Goal: Communication & Community: Ask a question

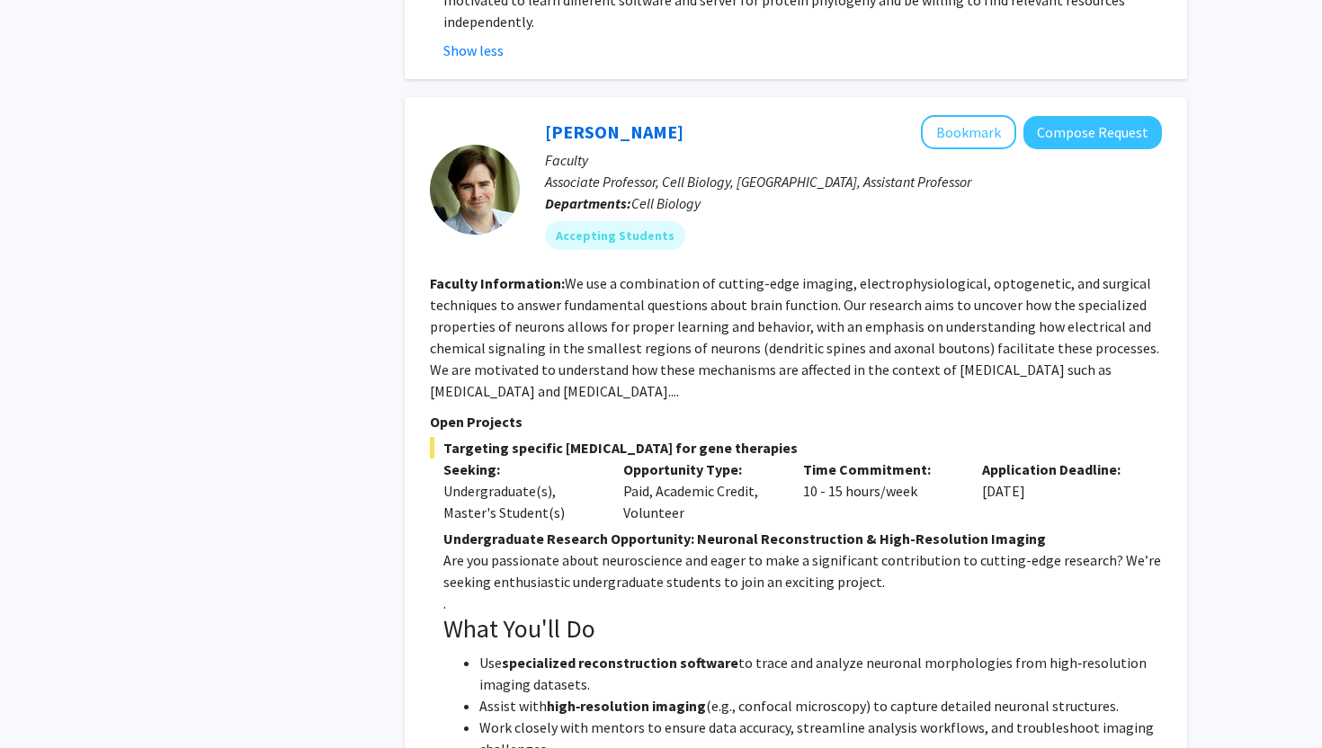
scroll to position [3142, 0]
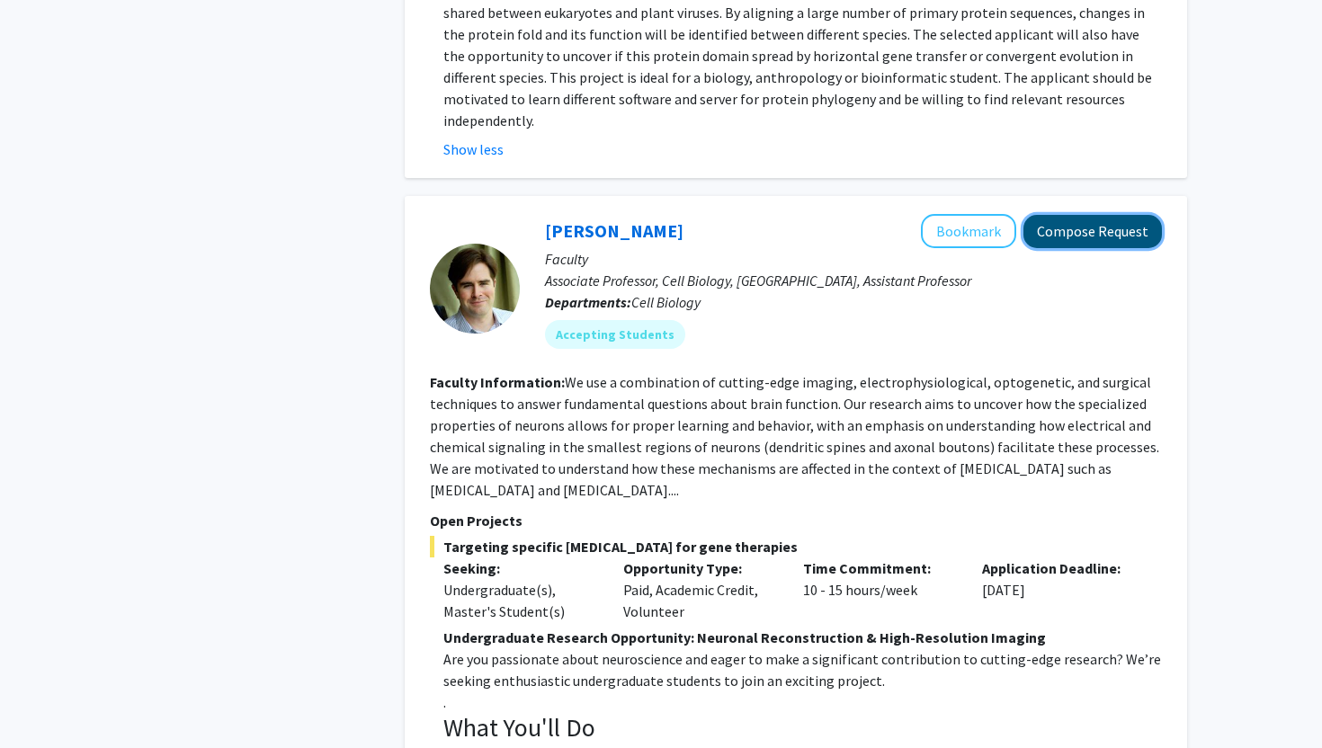
click at [1083, 215] on button "Compose Request" at bounding box center [1092, 231] width 138 height 33
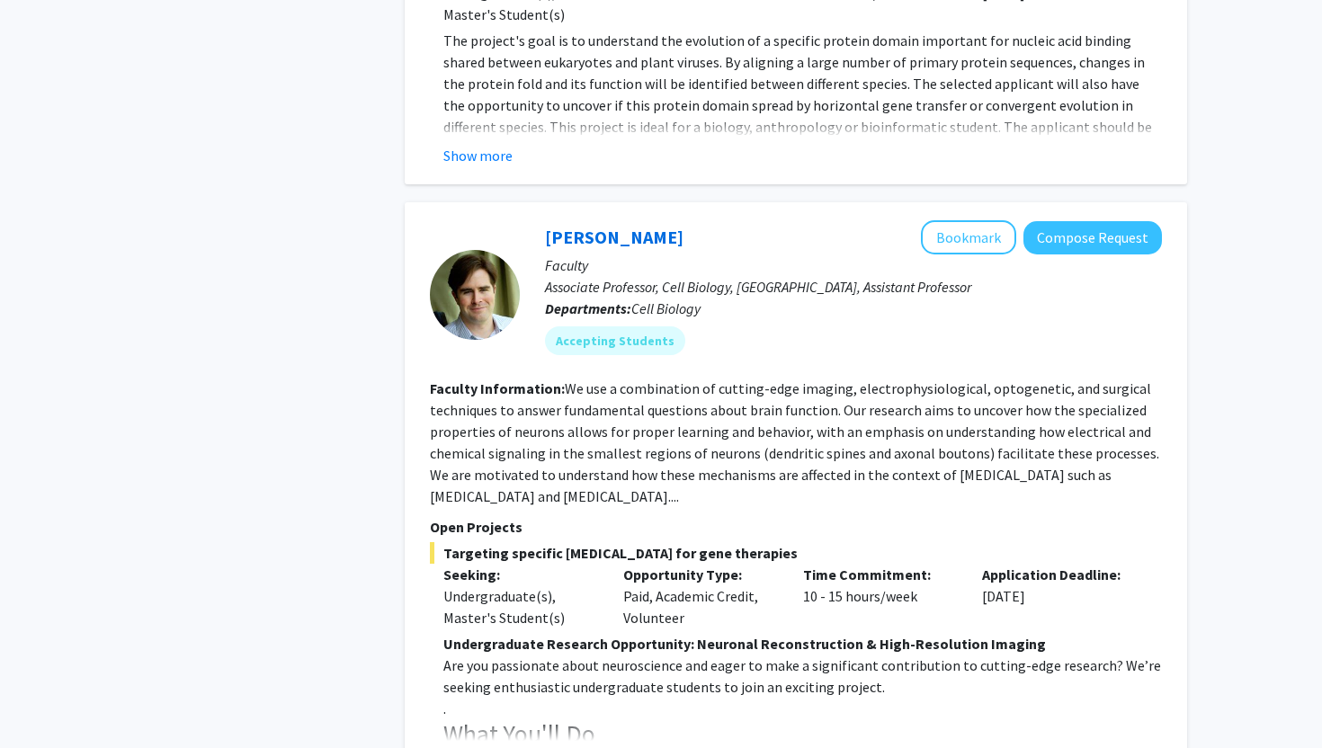
scroll to position [3054, 0]
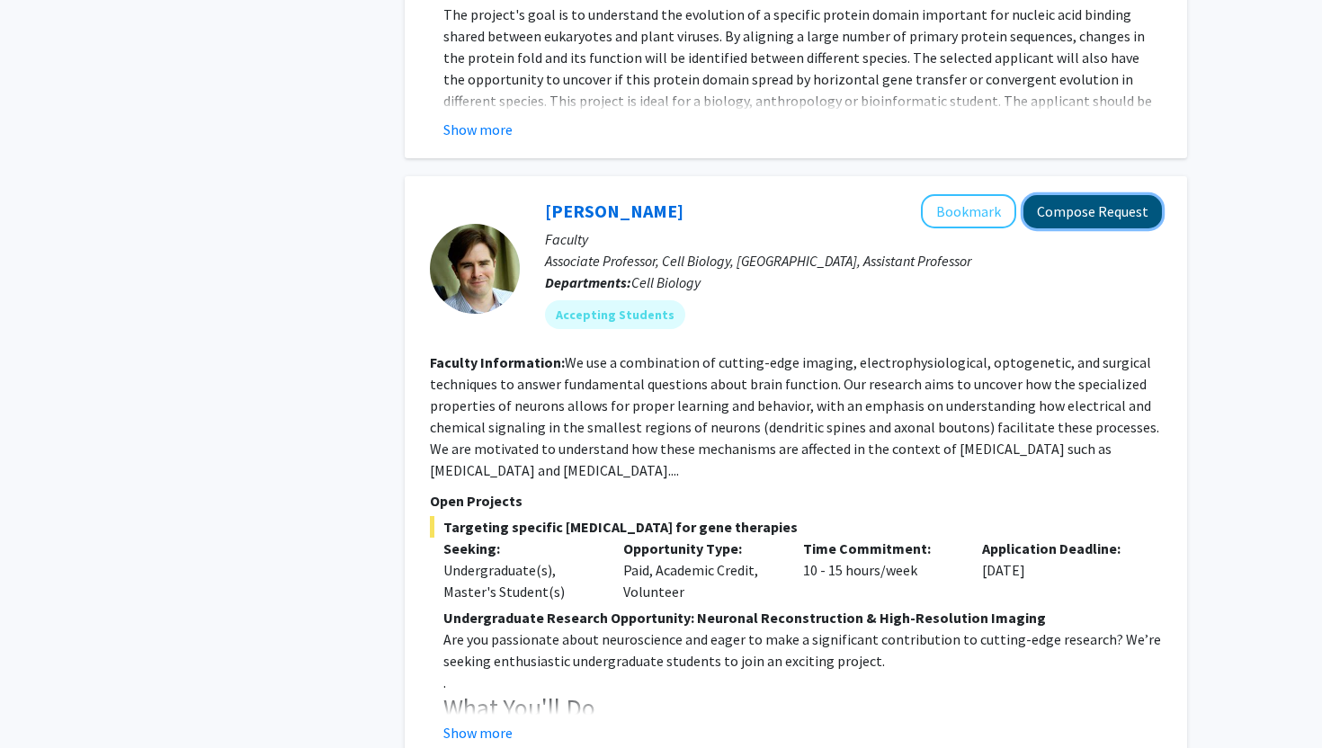
click at [1087, 195] on button "Compose Request" at bounding box center [1092, 211] width 138 height 33
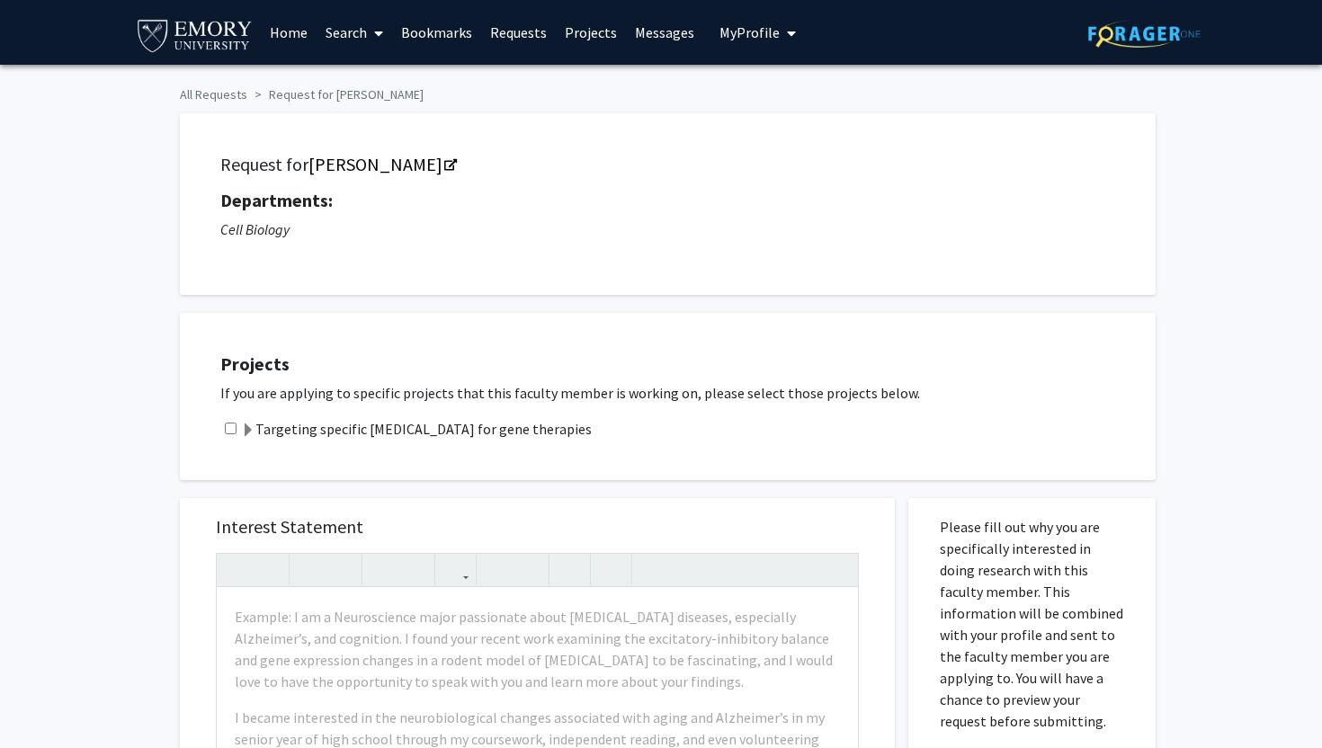
click at [230, 423] on input "checkbox" at bounding box center [231, 429] width 12 height 12
checkbox input "true"
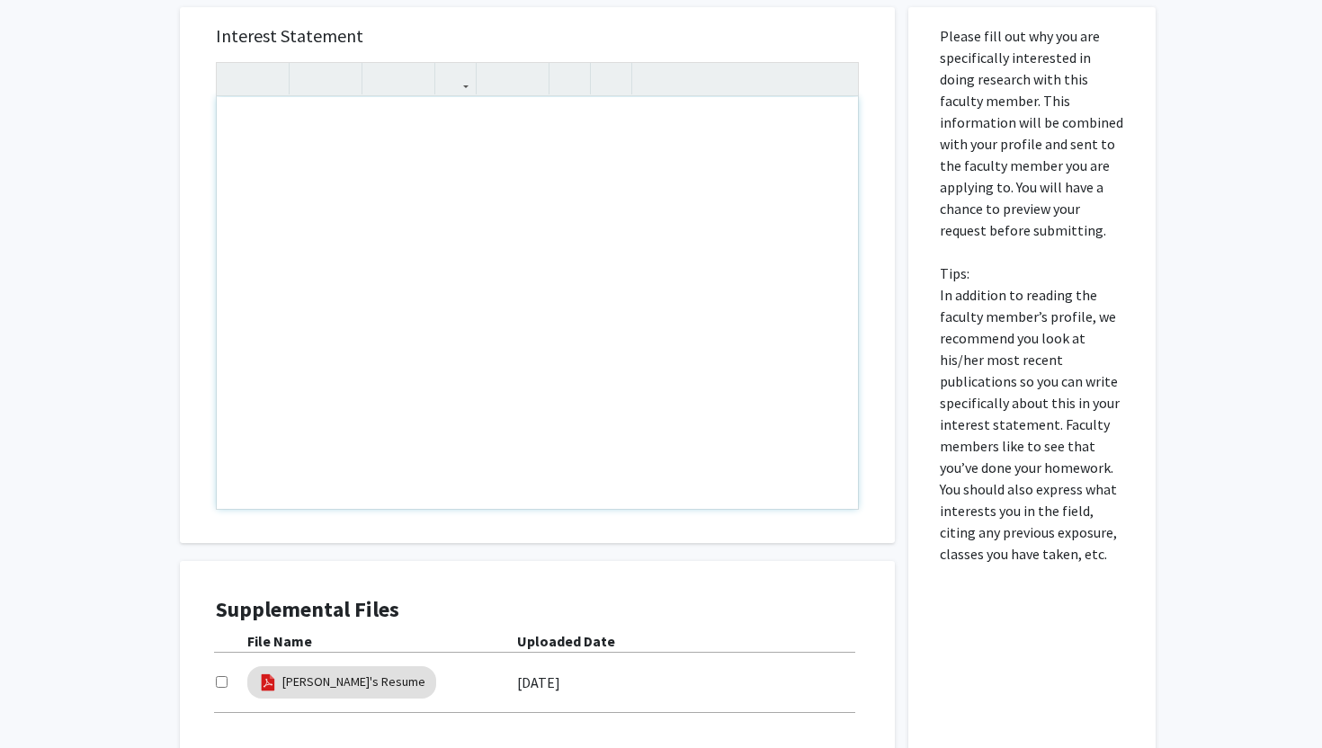
scroll to position [543, 0]
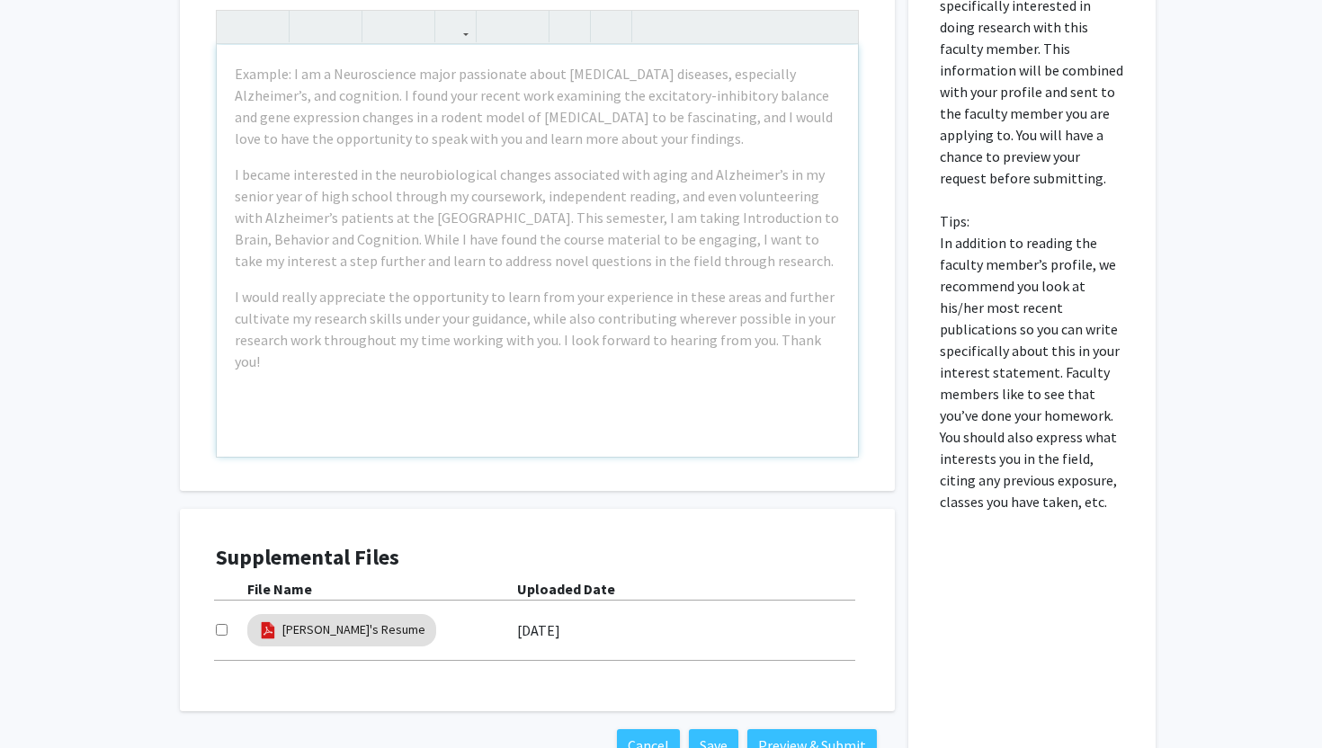
click at [221, 631] on input "checkbox" at bounding box center [222, 630] width 12 height 12
checkbox input "true"
click at [450, 381] on div "Example: I am a Neuroscience major passionate about neurodegenerative diseases,…" at bounding box center [537, 251] width 641 height 412
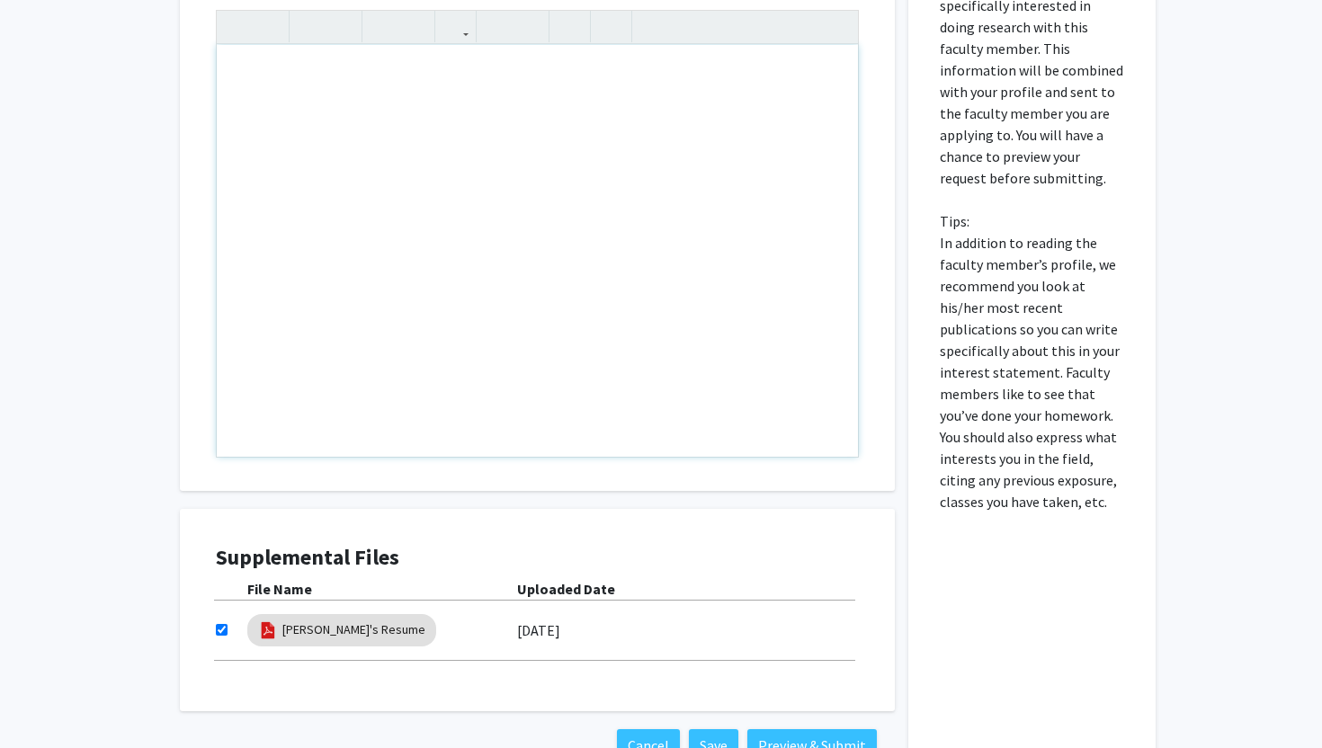
click at [437, 254] on div "Note to users with screen readers: Please press Alt+0 or Option+0 to deactivate…" at bounding box center [537, 251] width 641 height 412
paste div "Note to users with screen readers: Please press Alt+0 or Option+0 to deactivate…"
type textarea "<p>Dear Professor Rowan,</p><br><p>My name is Kiran Koster, and I am a freshman…"
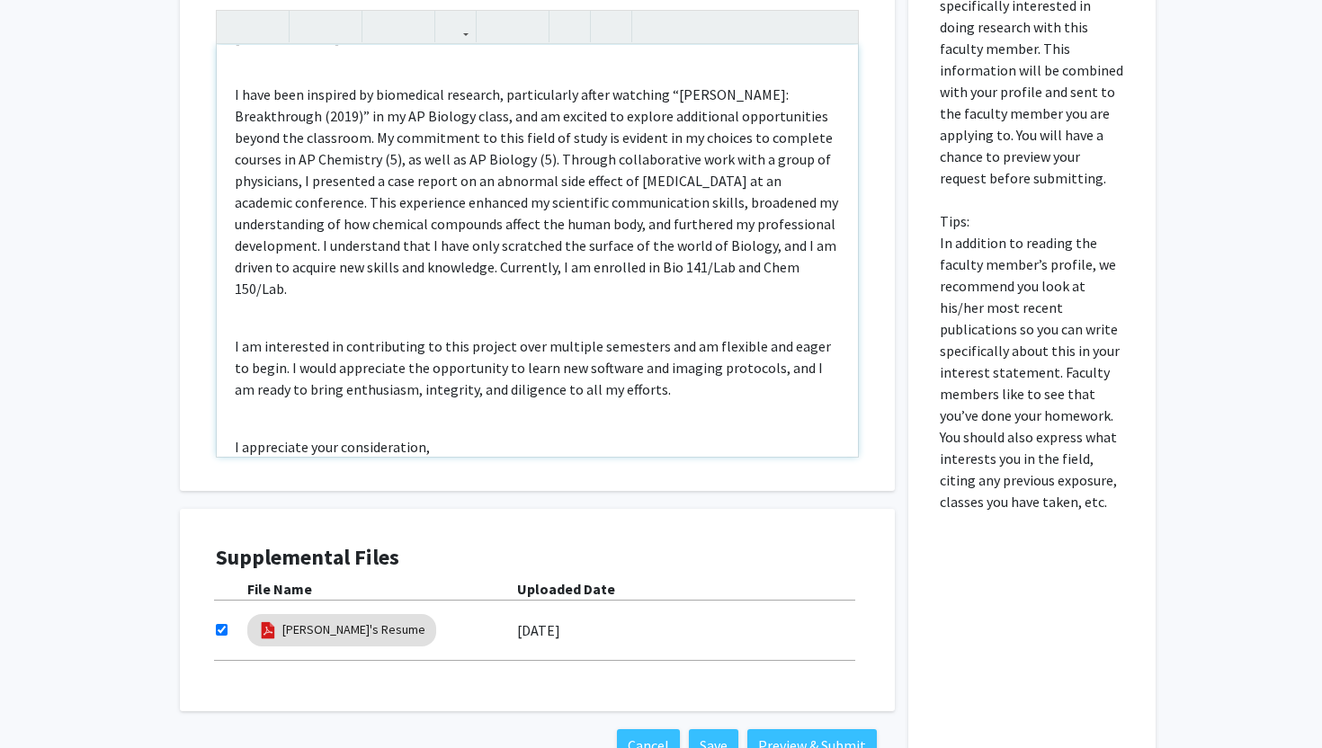
scroll to position [264, 0]
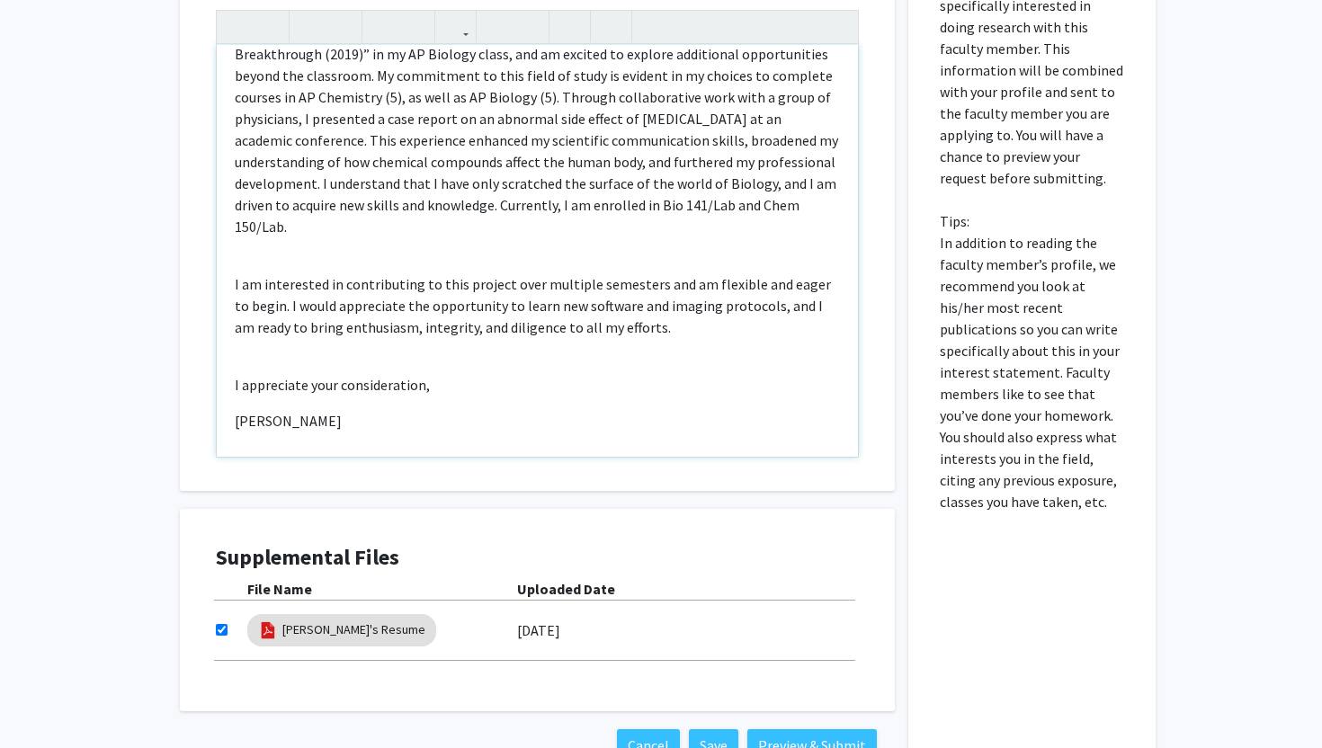
type textarea "<p>Dear Professor Rowan,</p><br><p>My name is Kiran Koster, and I am a freshman…"
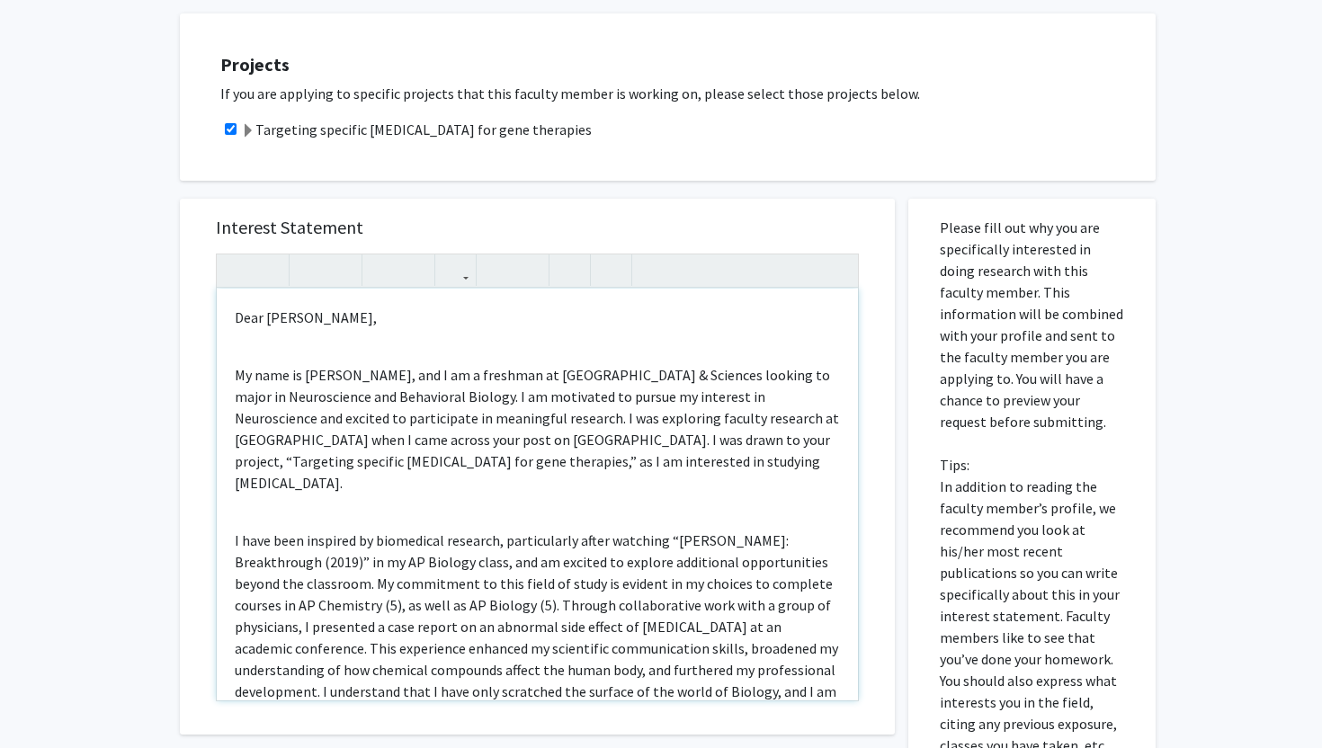
scroll to position [669, 0]
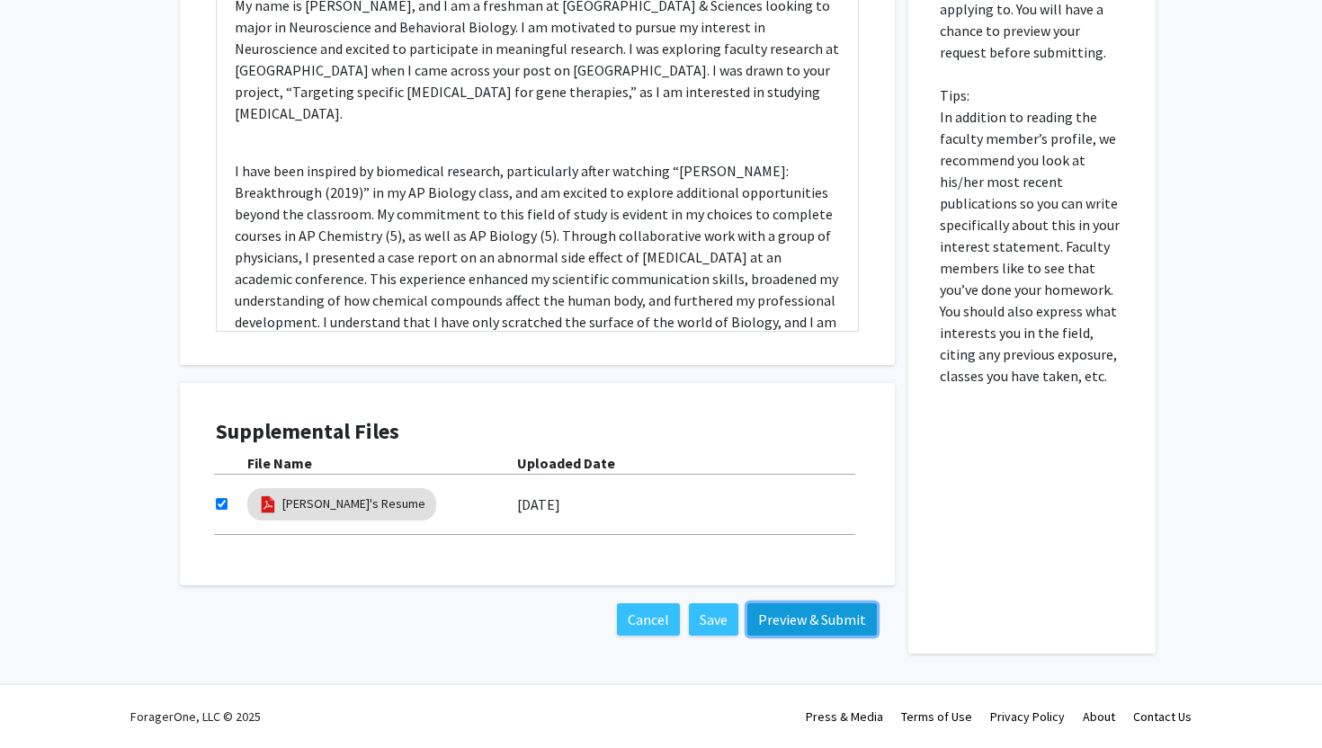
click at [785, 621] on button "Preview & Submit" at bounding box center [811, 619] width 129 height 32
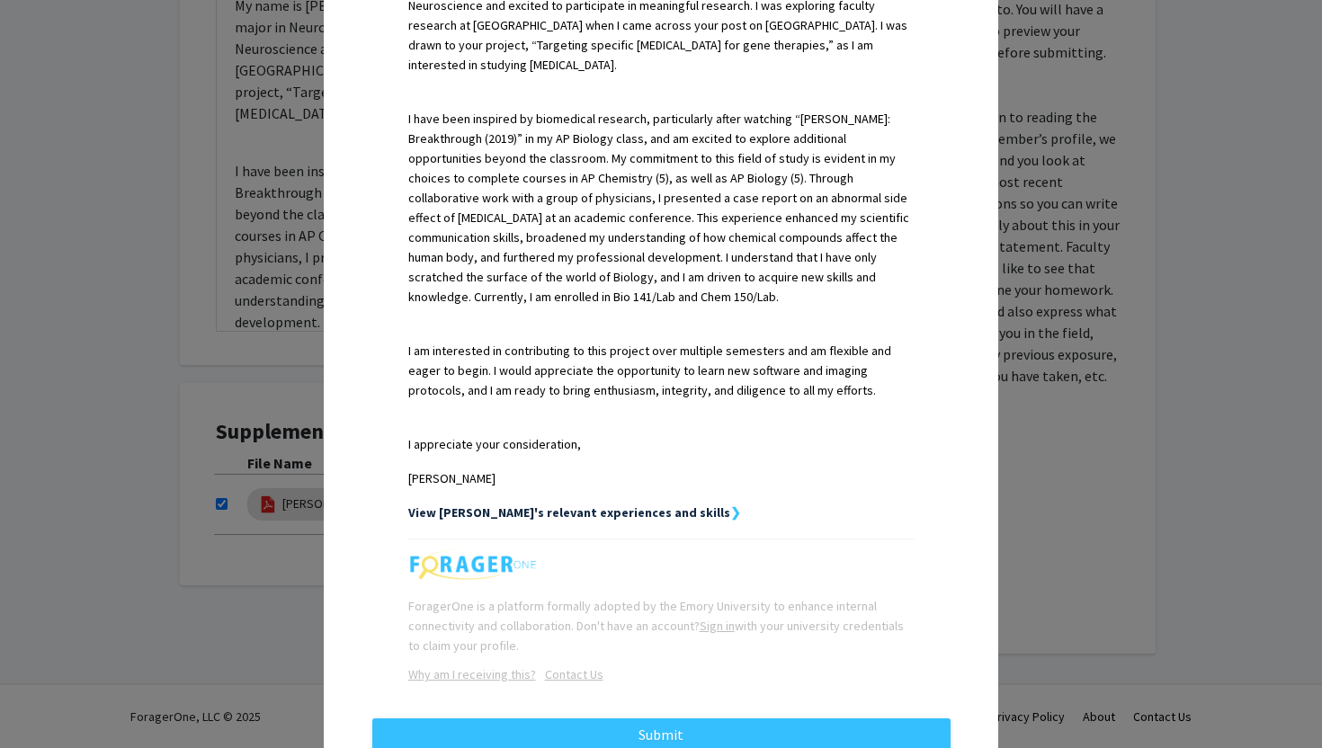
scroll to position [640, 0]
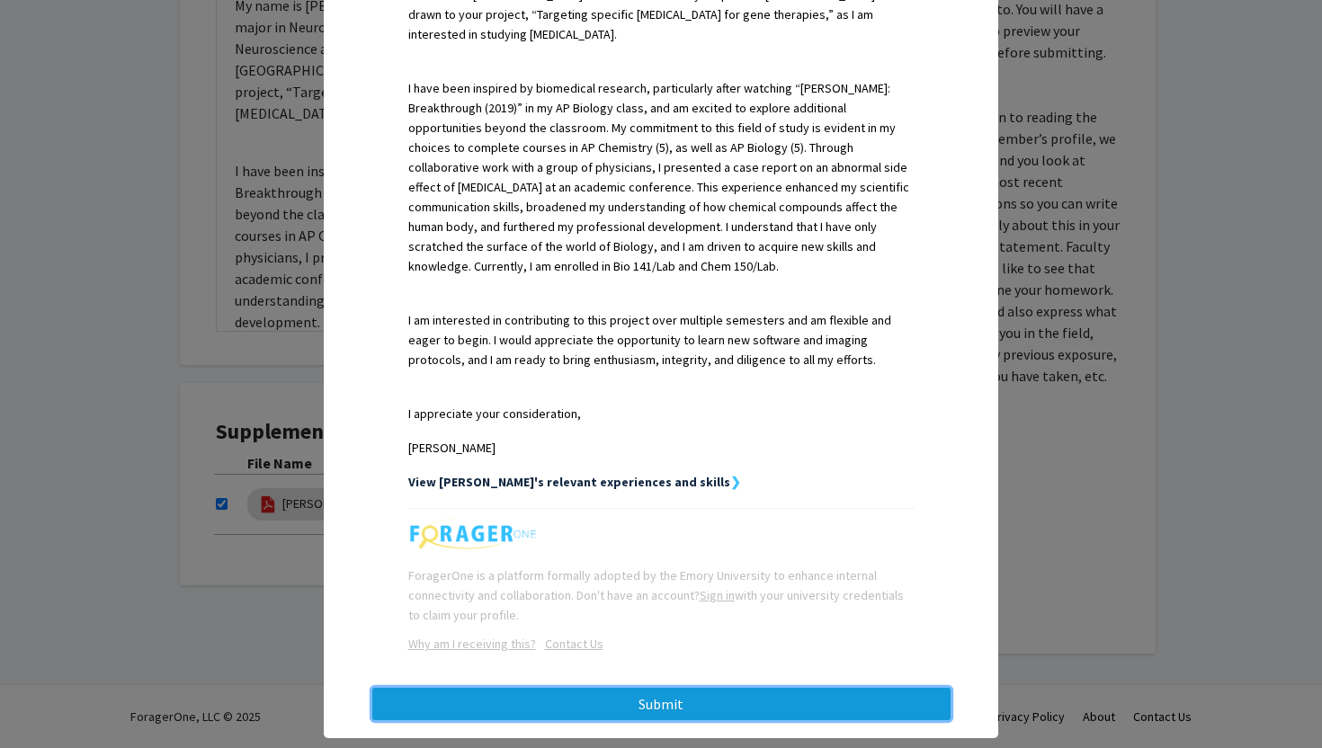
click at [727, 688] on button "Submit" at bounding box center [661, 704] width 578 height 32
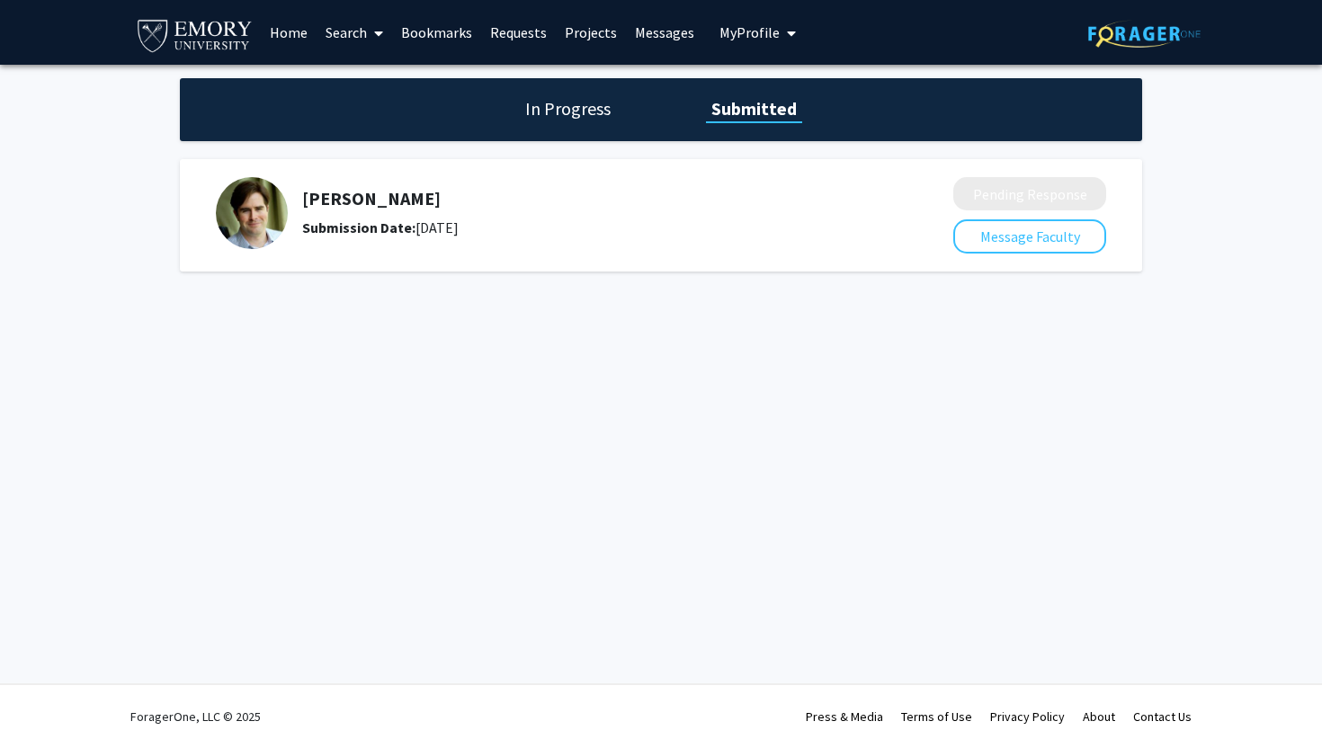
click at [725, 24] on span "My Profile" at bounding box center [749, 32] width 60 height 18
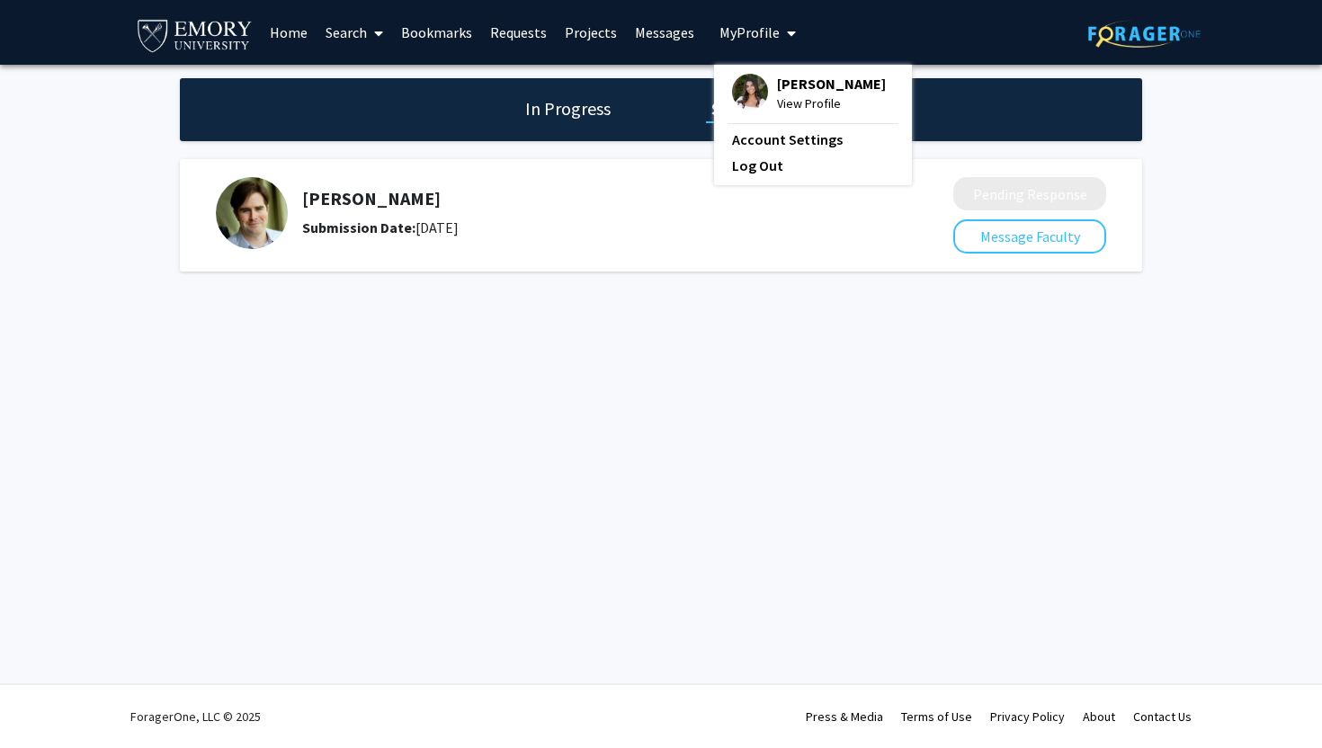
click at [739, 84] on img at bounding box center [750, 92] width 36 height 36
